Goal: Check status: Check status

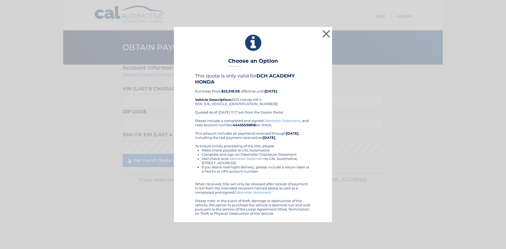
click at [284, 214] on div "× Choose an Option This quote is only valid for DCH ACADEMY HONDA Purchase Pric…" at bounding box center [253, 124] width 158 height 195
click at [297, 110] on div "This quote is only valid for DCH ACADEMY HONDA Purchase Price: $23,318.09 , eff…" at bounding box center [253, 95] width 116 height 45
click at [337, 120] on div "× Choose an Option This quote is only valid for DCH ACADEMY HONDA Purchase Pric…" at bounding box center [253, 124] width 502 height 195
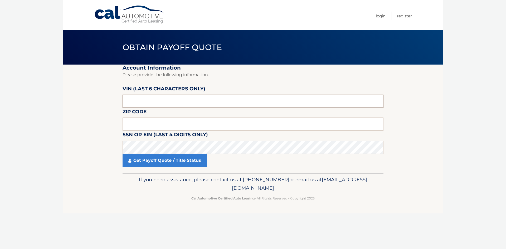
click at [148, 101] on input "text" at bounding box center [252, 101] width 261 height 13
type input "714508"
click at [139, 122] on input "text" at bounding box center [252, 123] width 261 height 13
type input "07747"
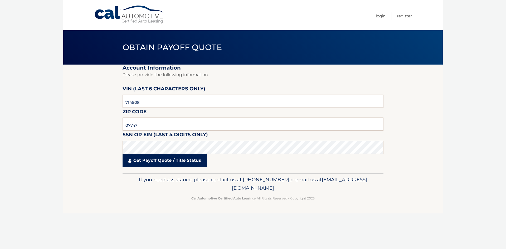
click at [159, 164] on link "Get Payoff Quote / Title Status" at bounding box center [164, 160] width 84 height 13
click at [167, 162] on link "Get Payoff Quote / Title Status" at bounding box center [164, 160] width 84 height 13
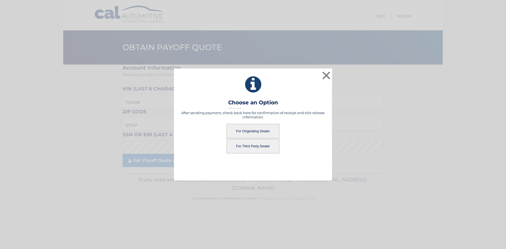
click at [261, 128] on button "For Originating Dealer" at bounding box center [253, 131] width 53 height 14
click at [258, 132] on button "For Originating Dealer" at bounding box center [253, 131] width 53 height 14
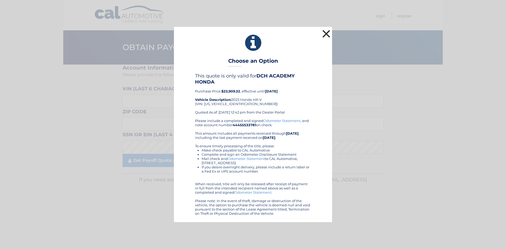
click at [326, 32] on button "×" at bounding box center [326, 33] width 11 height 11
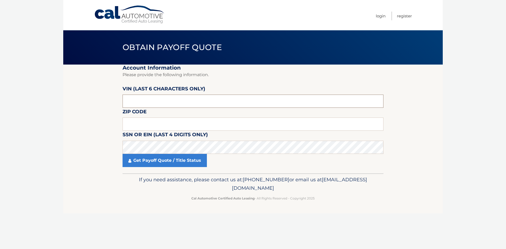
click at [151, 97] on input "text" at bounding box center [252, 101] width 261 height 13
drag, startPoint x: 144, startPoint y: 119, endPoint x: 144, endPoint y: 123, distance: 4.0
click at [144, 122] on input "text" at bounding box center [252, 123] width 261 height 13
type input "07747"
click at [133, 100] on input "text" at bounding box center [252, 101] width 261 height 13
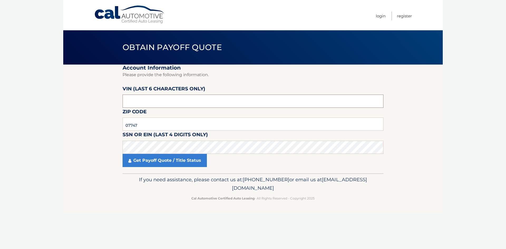
click at [135, 102] on input "text" at bounding box center [252, 101] width 261 height 13
type input "714508"
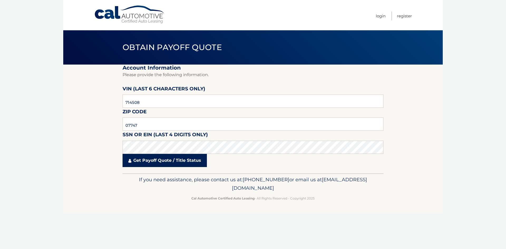
click at [165, 165] on link "Get Payoff Quote / Title Status" at bounding box center [164, 160] width 84 height 13
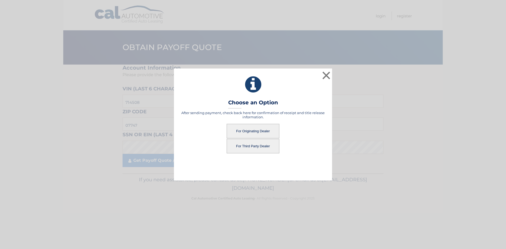
click at [261, 146] on button "For Third Party Dealer" at bounding box center [253, 146] width 53 height 14
click at [251, 145] on button "For Third Party Dealer" at bounding box center [253, 146] width 53 height 14
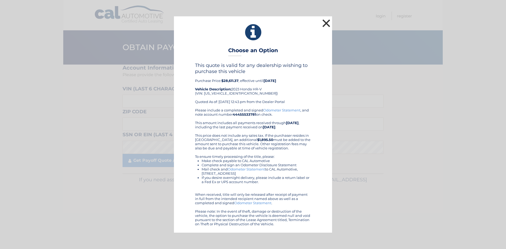
click at [322, 24] on button "×" at bounding box center [326, 23] width 11 height 11
